Goal: Book appointment/travel/reservation

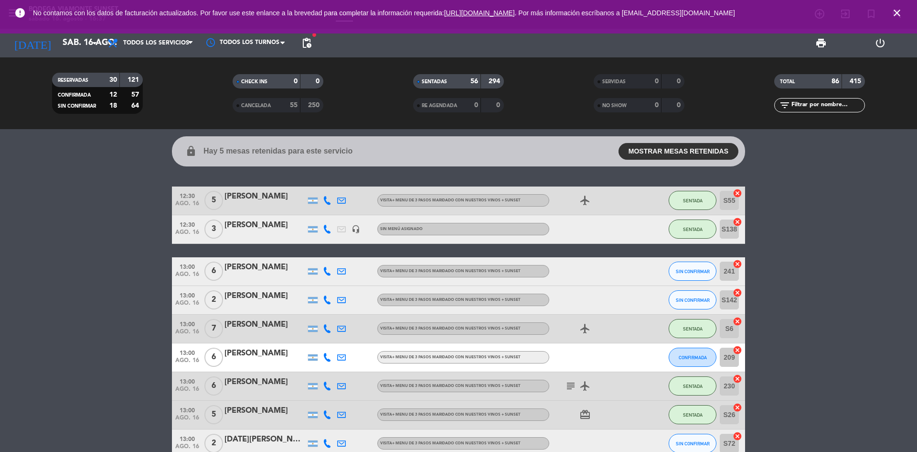
scroll to position [96, 0]
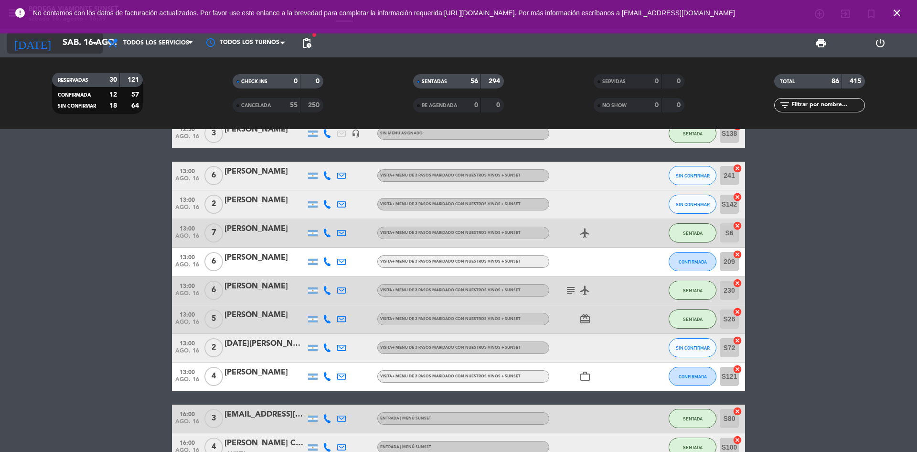
click at [72, 42] on input "sáb. 16 ago." at bounding box center [113, 42] width 111 height 19
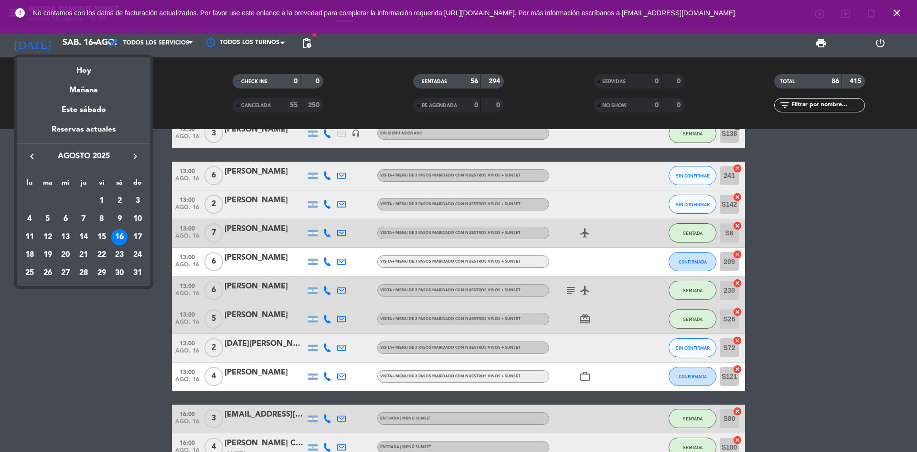
click at [0, 16] on div at bounding box center [458, 226] width 917 height 452
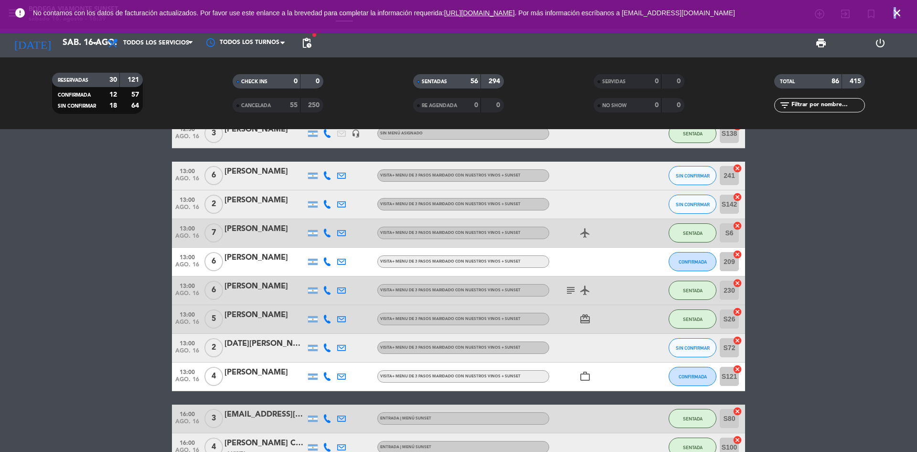
click at [895, 4] on span "close" at bounding box center [897, 13] width 26 height 26
click at [895, 10] on icon "close" at bounding box center [897, 12] width 11 height 11
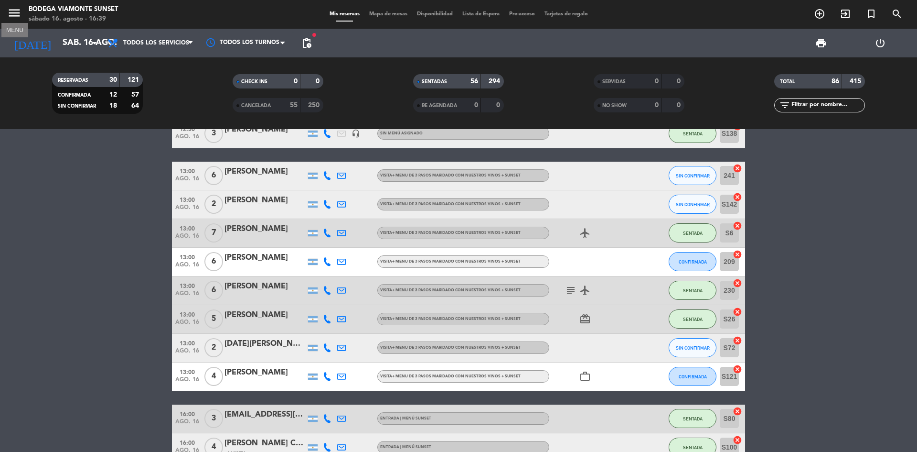
click at [11, 7] on icon "menu" at bounding box center [14, 13] width 14 height 14
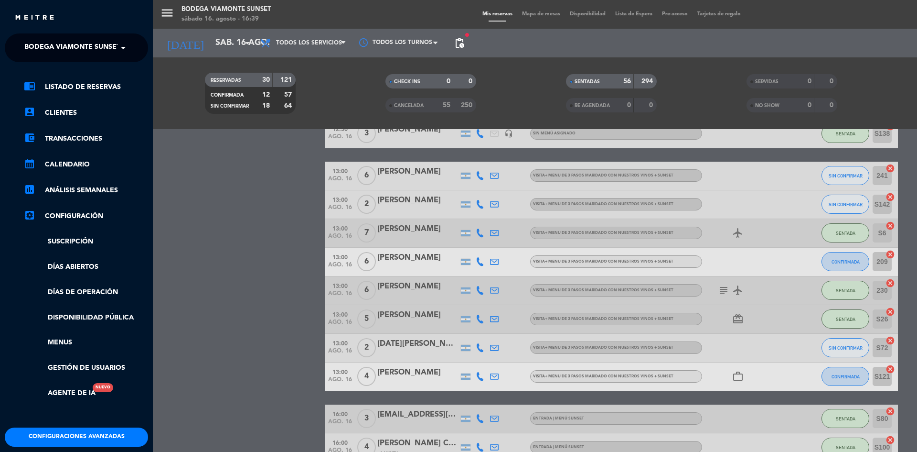
click at [78, 50] on span "Bodega Viamonte Sunset" at bounding box center [72, 48] width 96 height 20
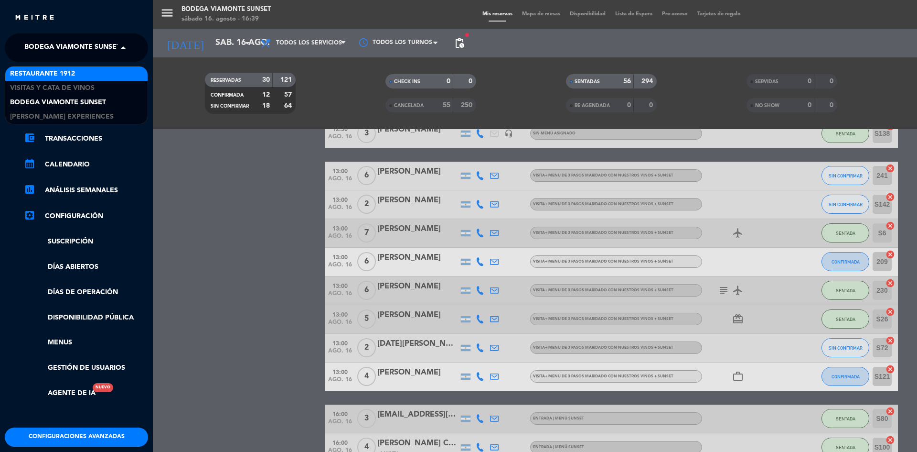
click at [88, 70] on div "Restaurante 1912" at bounding box center [76, 73] width 142 height 14
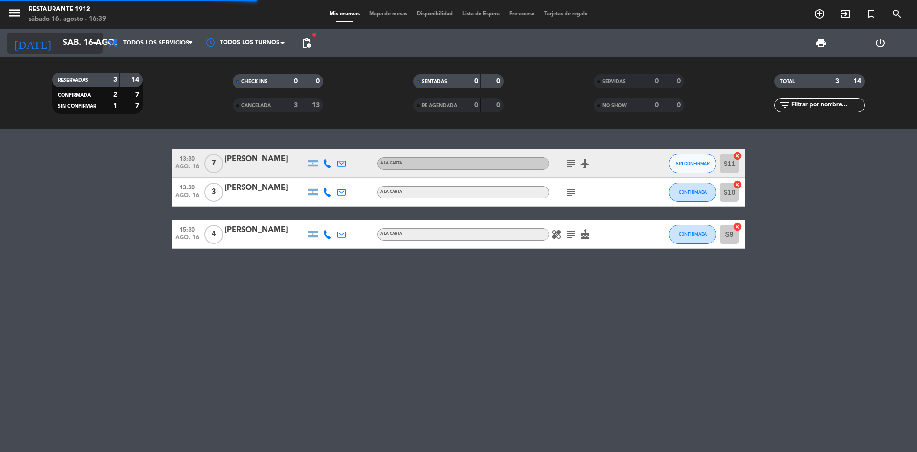
scroll to position [0, 0]
click at [67, 42] on input "sáb. 16 ago." at bounding box center [113, 42] width 111 height 19
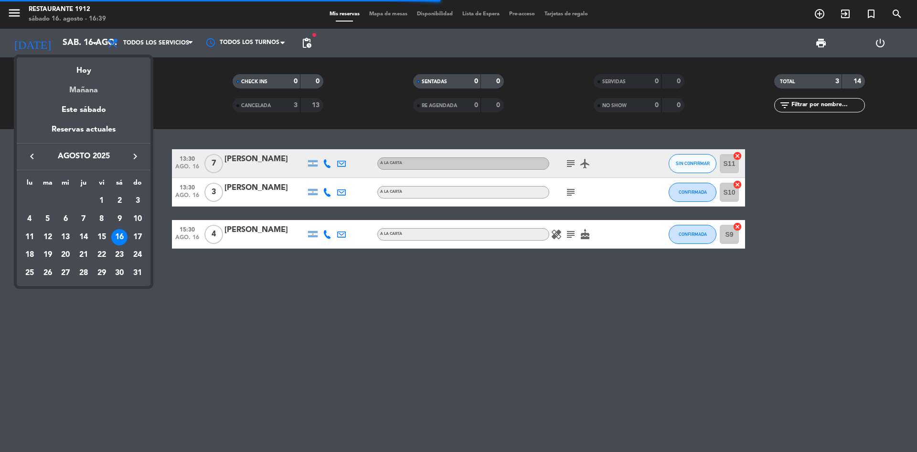
click at [87, 93] on div "Mañana" at bounding box center [84, 87] width 134 height 20
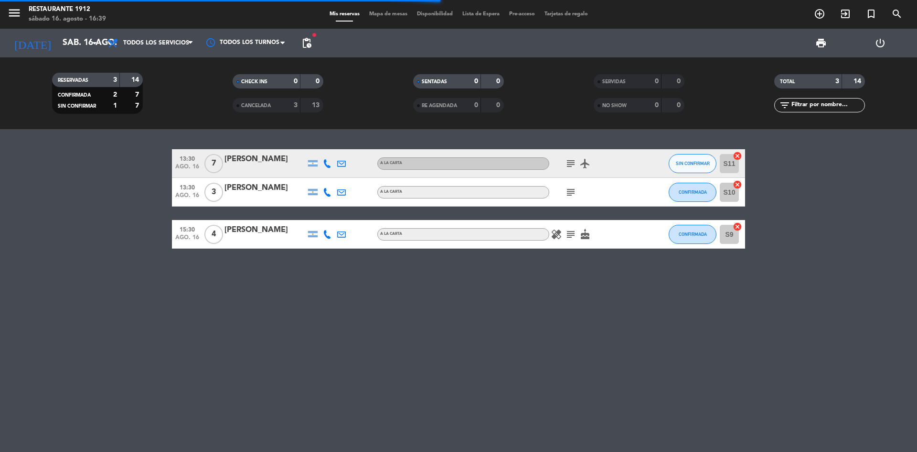
type input "dom. 17 ago."
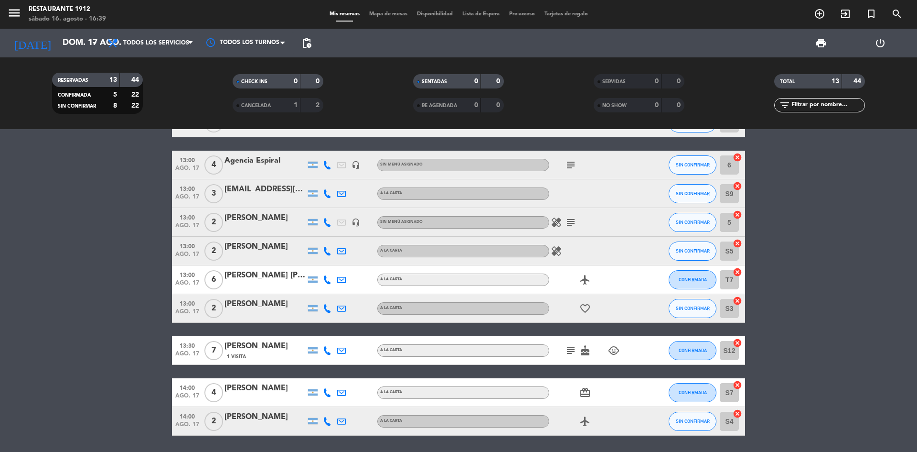
scroll to position [143, 0]
